Goal: Task Accomplishment & Management: Manage account settings

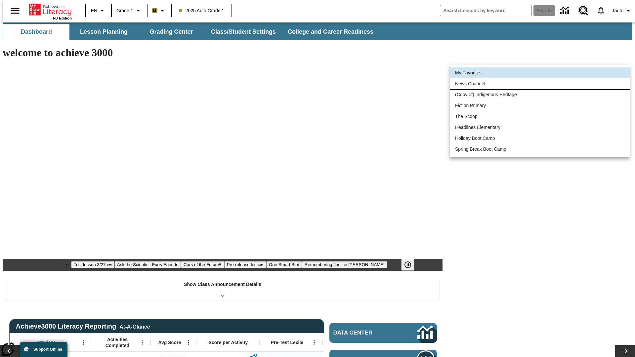
click at [540, 84] on li "News Channel" at bounding box center [540, 83] width 180 height 11
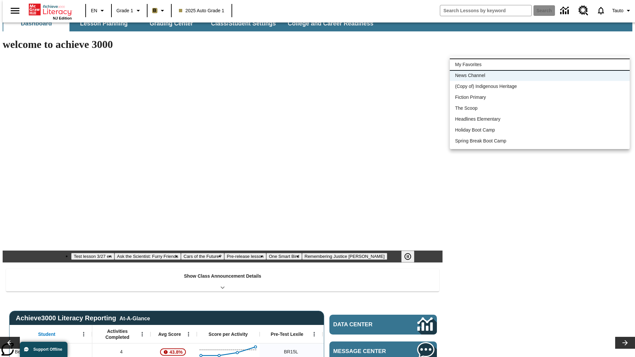
click at [540, 64] on li "My Favorites" at bounding box center [540, 64] width 180 height 11
type input "-1"
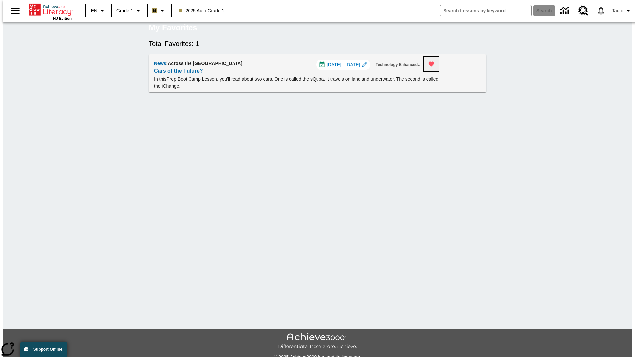
click at [434, 67] on icon "Remove from Favorites" at bounding box center [432, 64] width 6 height 5
